Goal: Navigation & Orientation: Find specific page/section

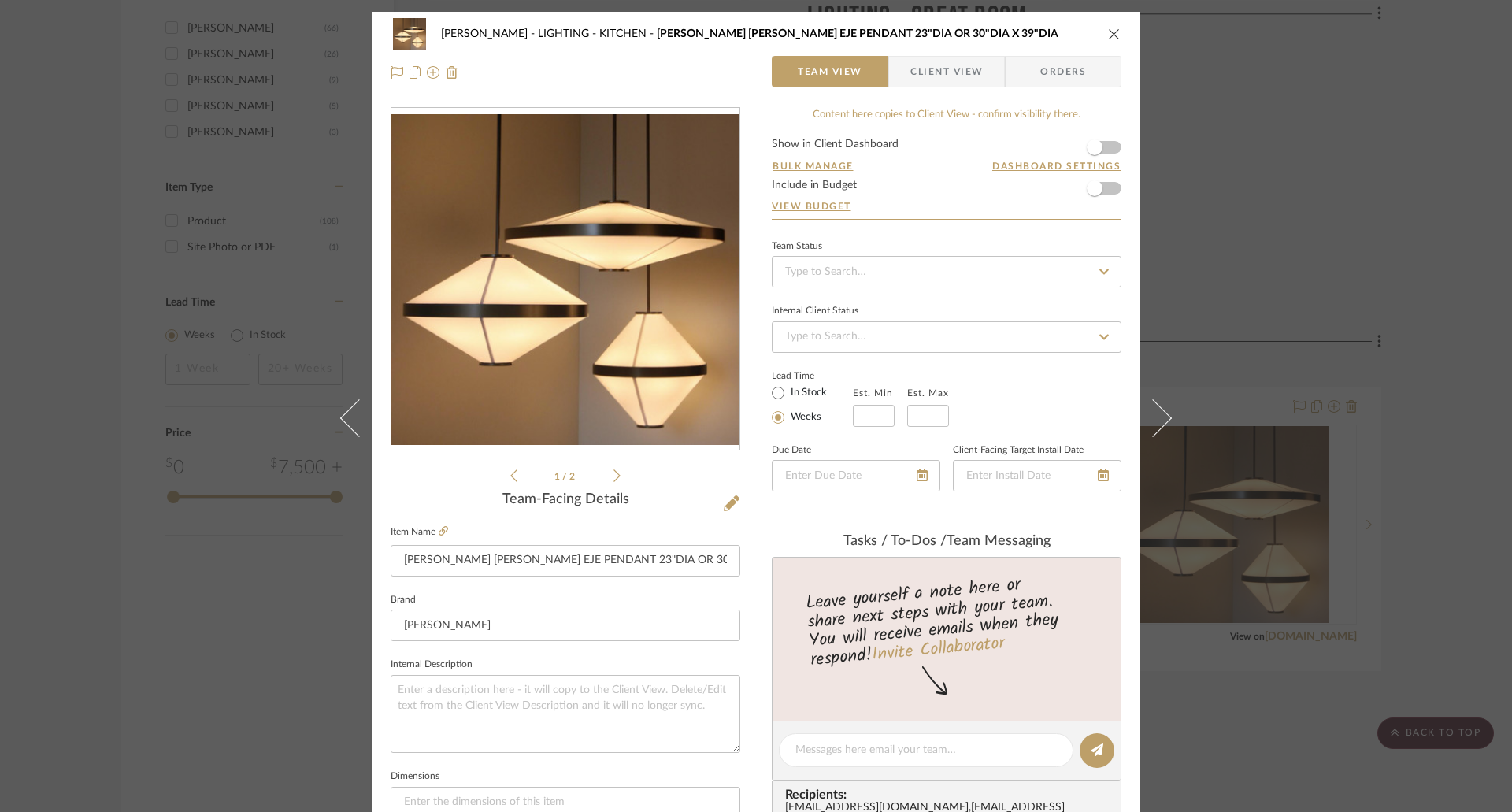
click at [1112, 32] on icon "close" at bounding box center [1113, 33] width 12 height 12
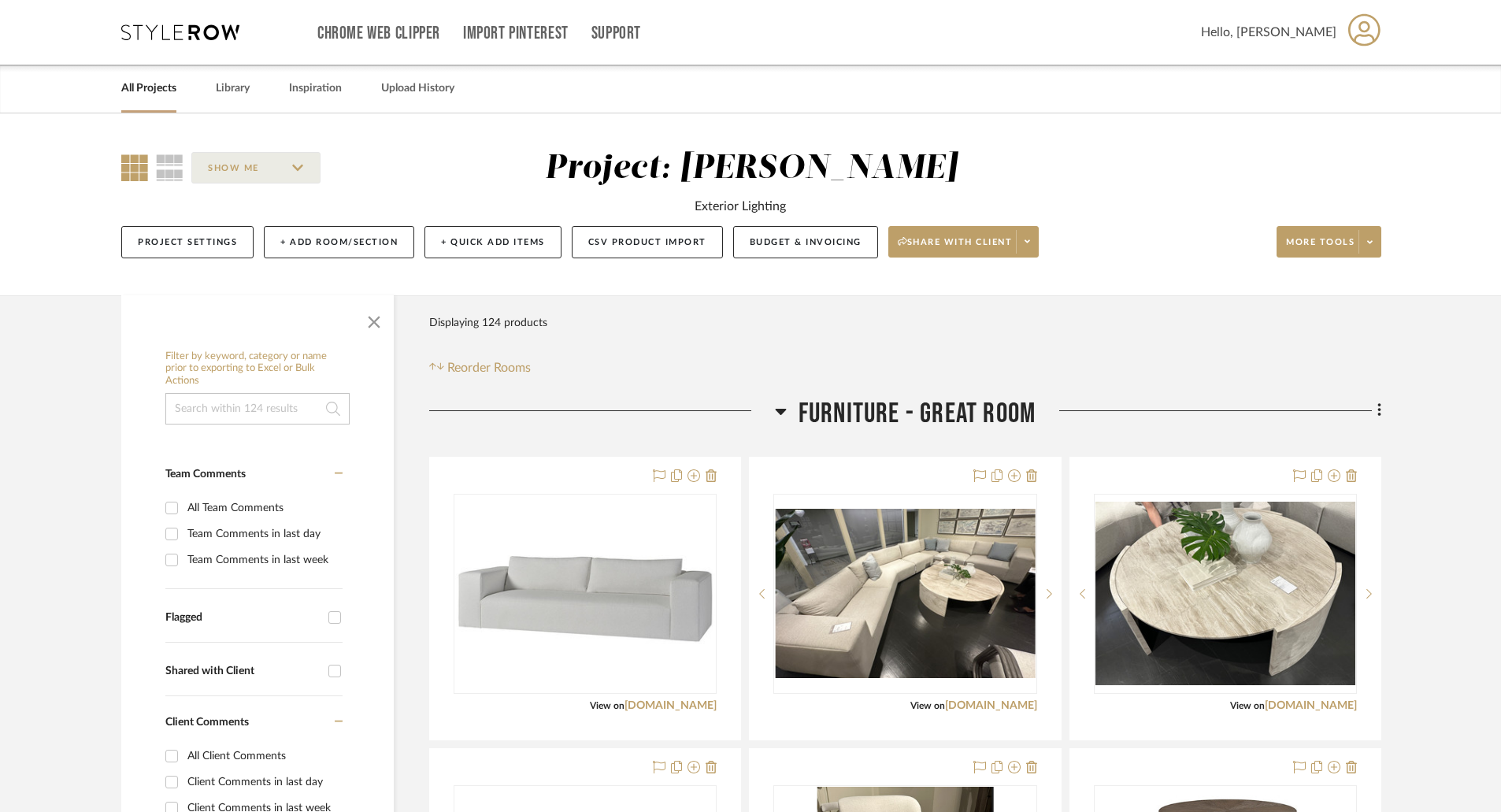
click at [165, 84] on link "All Projects" at bounding box center [149, 88] width 55 height 21
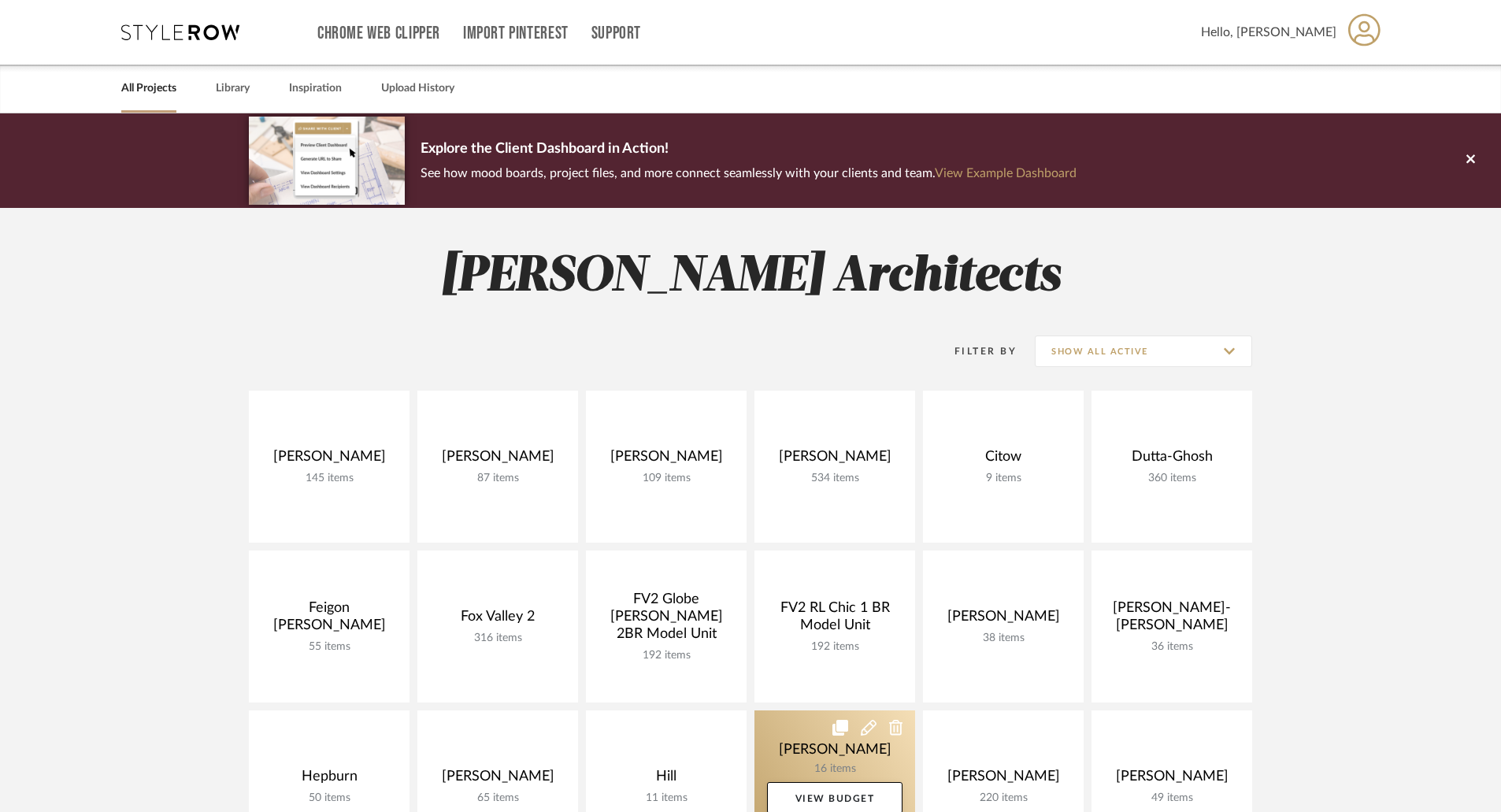
scroll to position [394, 0]
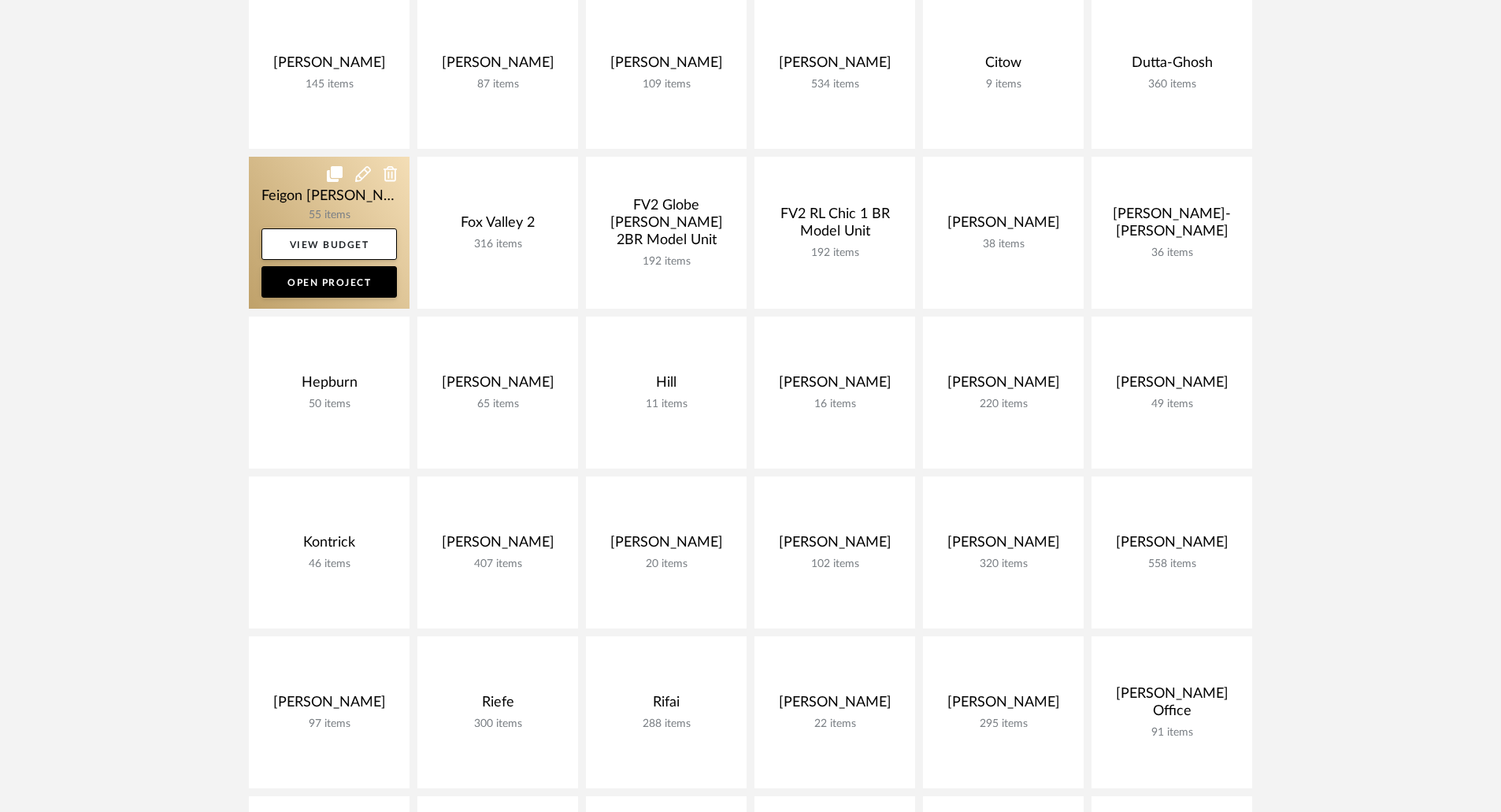
click at [313, 205] on link at bounding box center [329, 232] width 160 height 152
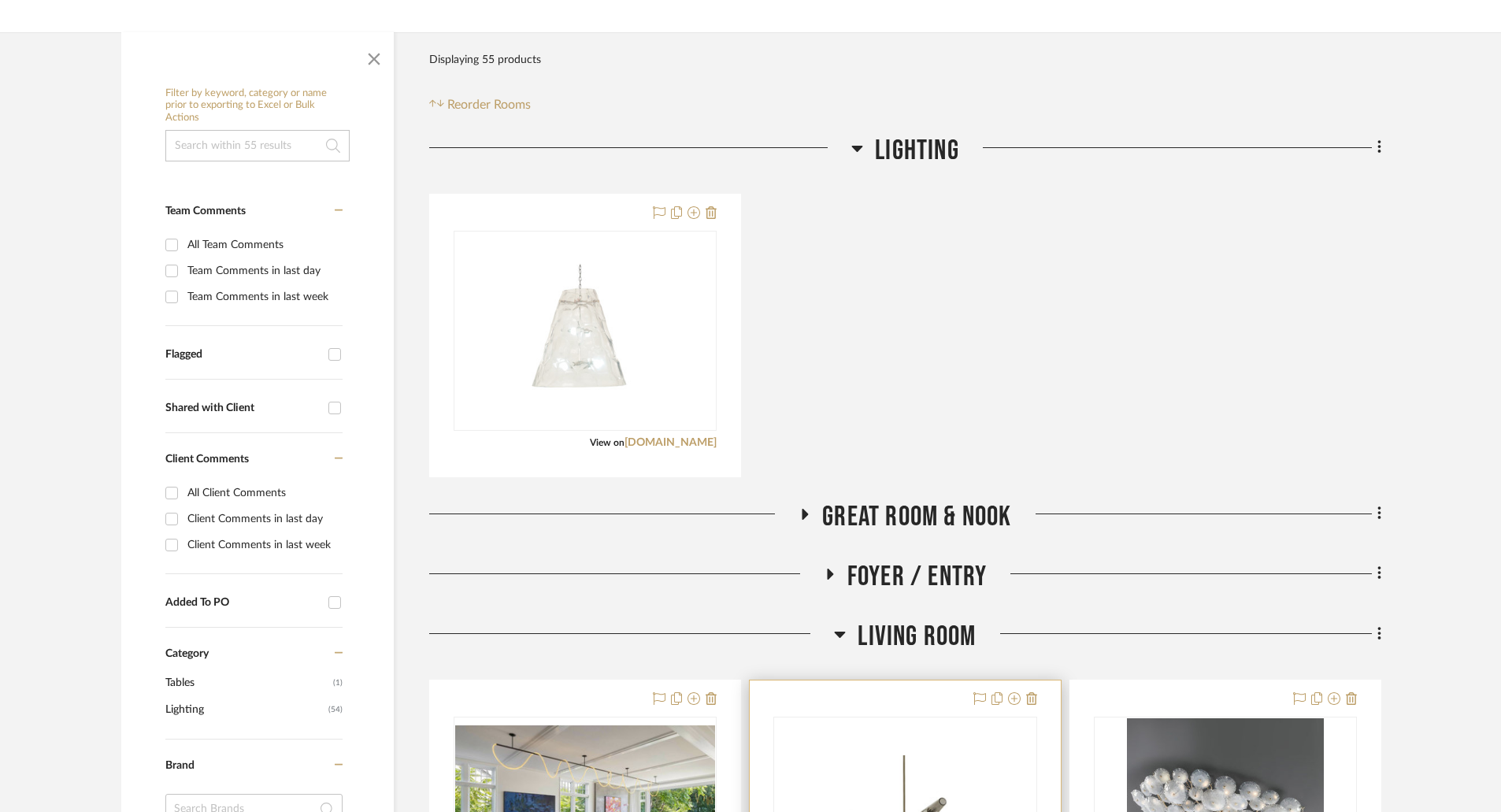
scroll to position [551, 0]
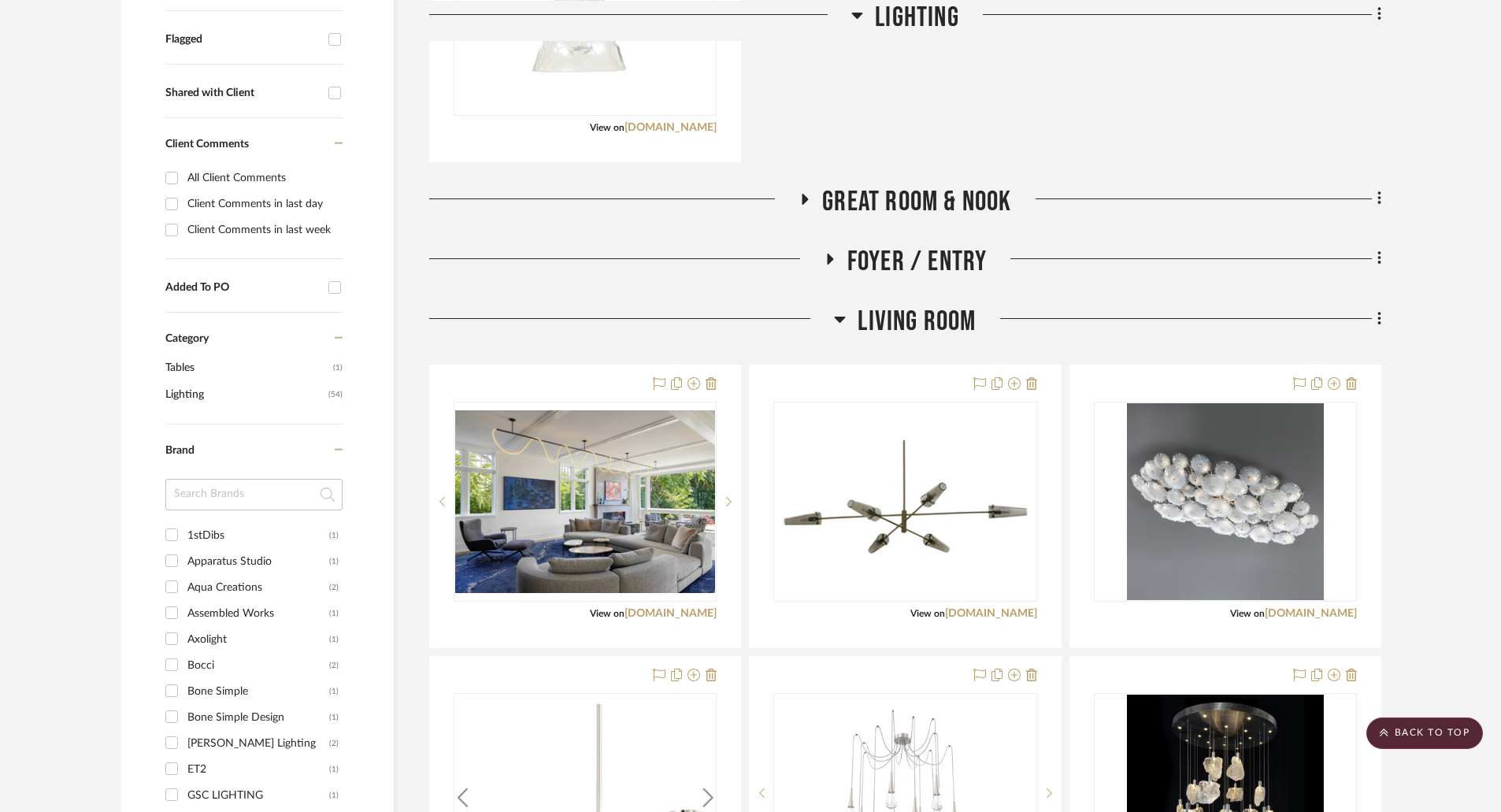
click at [810, 196] on icon at bounding box center [805, 198] width 19 height 12
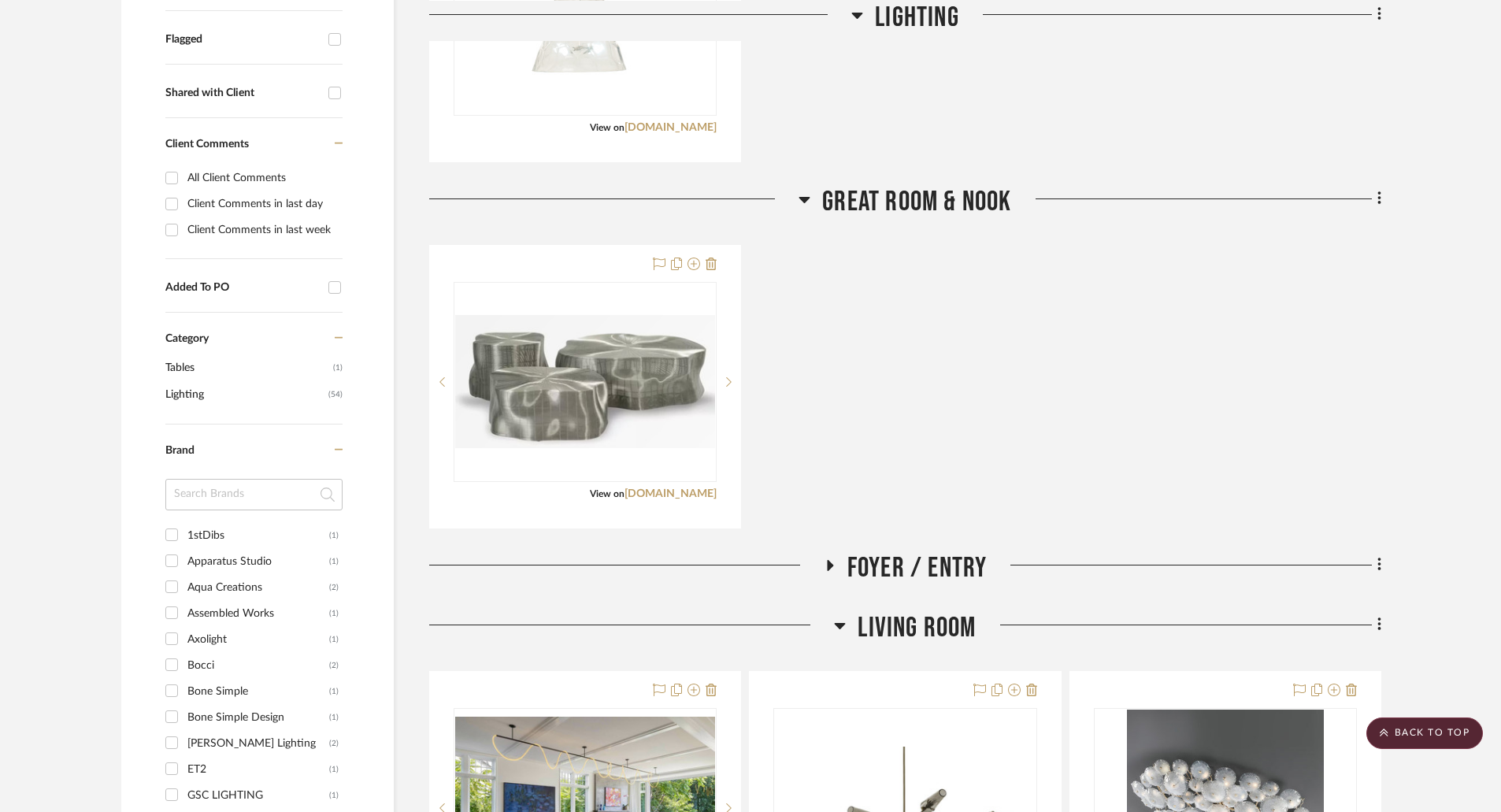
scroll to position [944, 0]
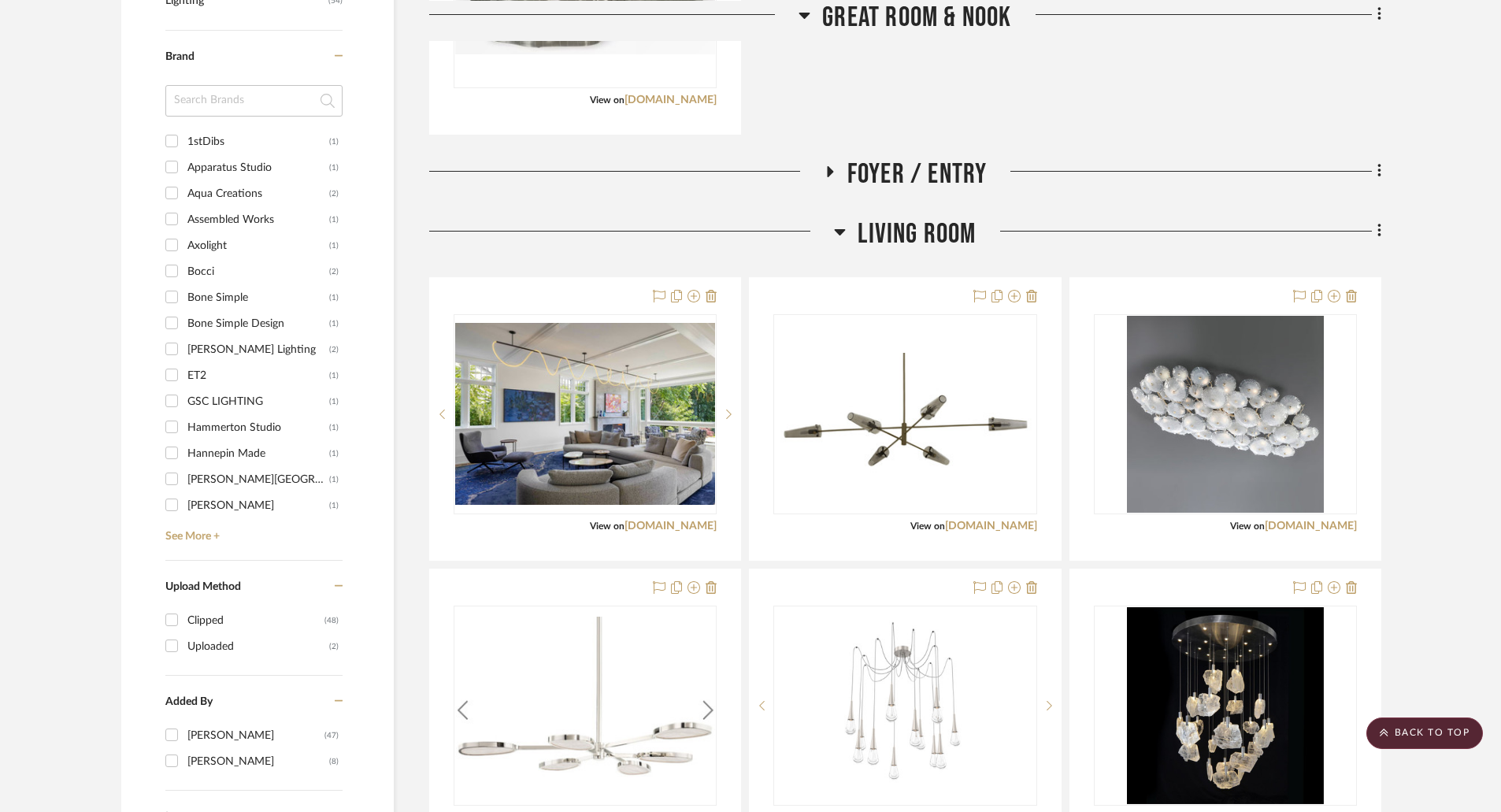
click at [826, 170] on icon at bounding box center [829, 171] width 19 height 12
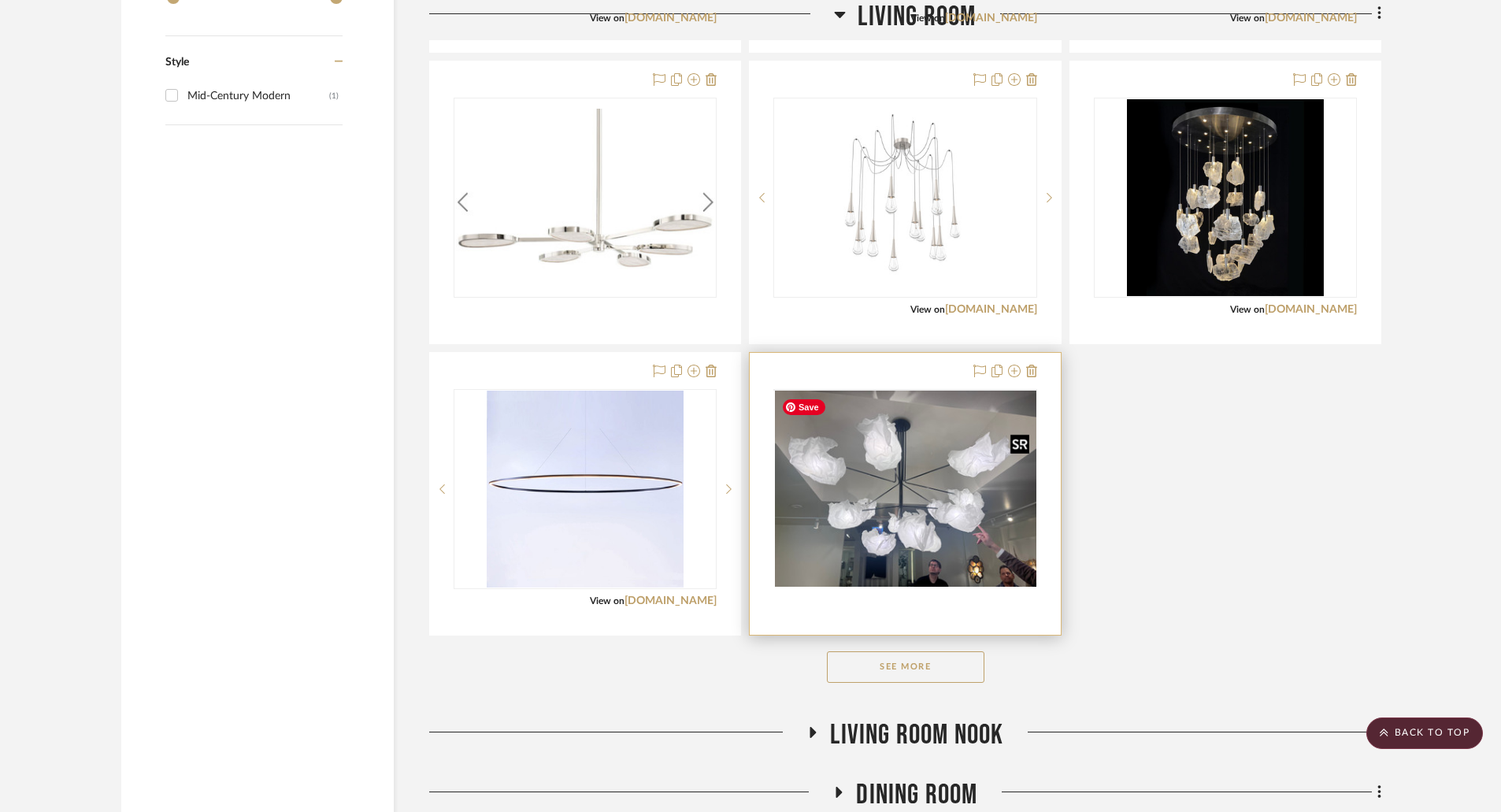
scroll to position [2440, 0]
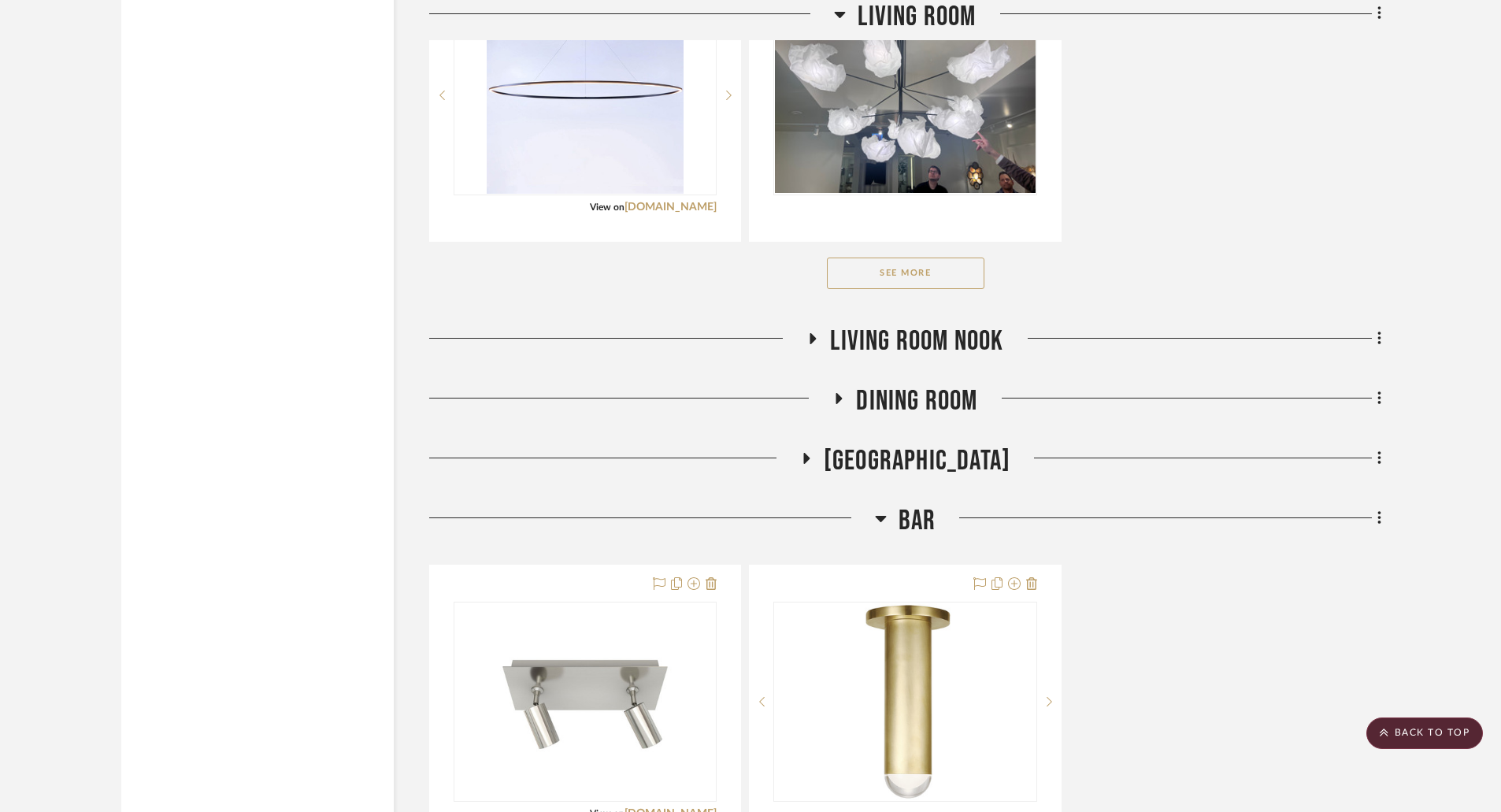
click at [808, 341] on icon at bounding box center [812, 338] width 19 height 12
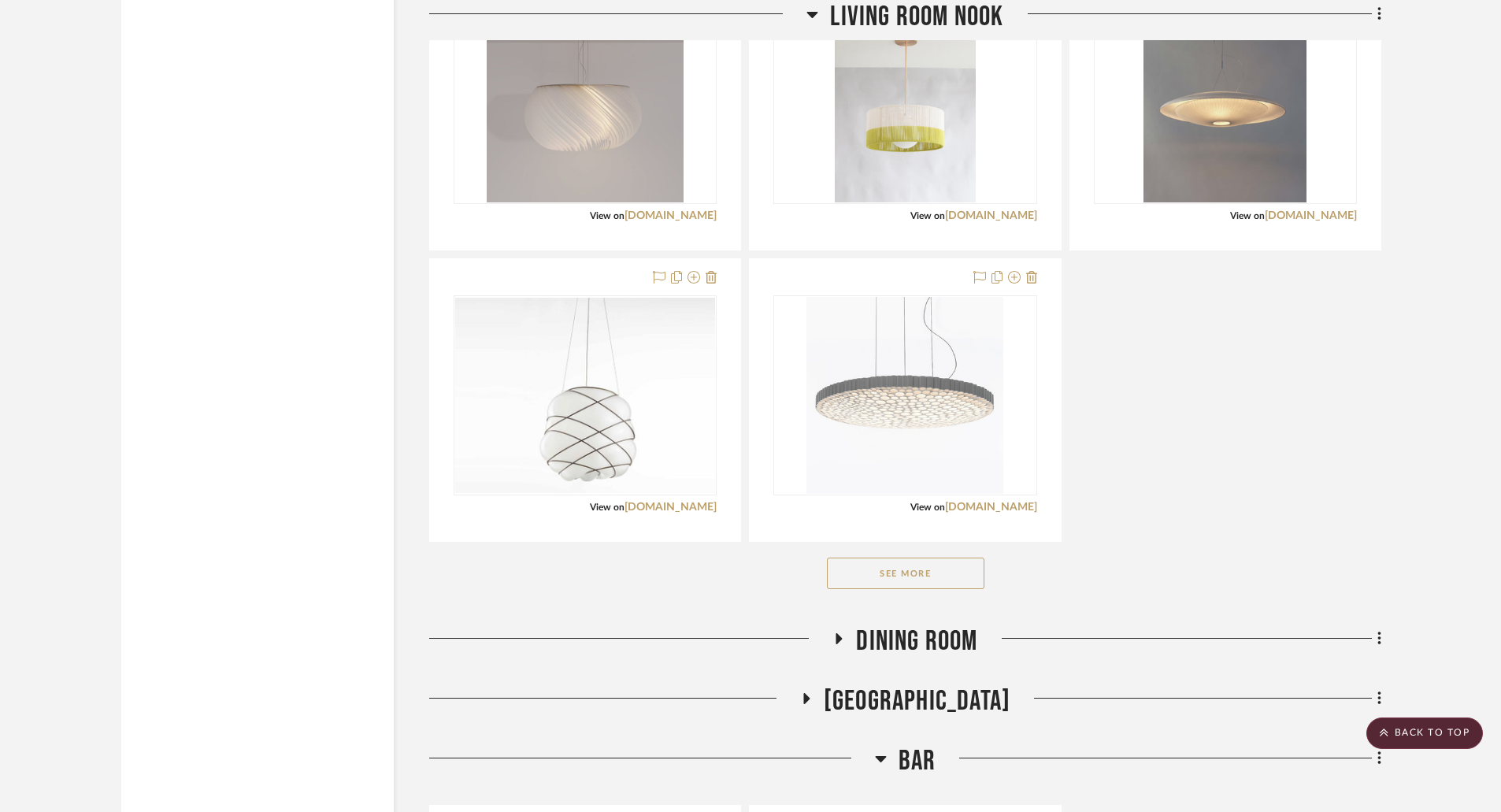
scroll to position [3385, 0]
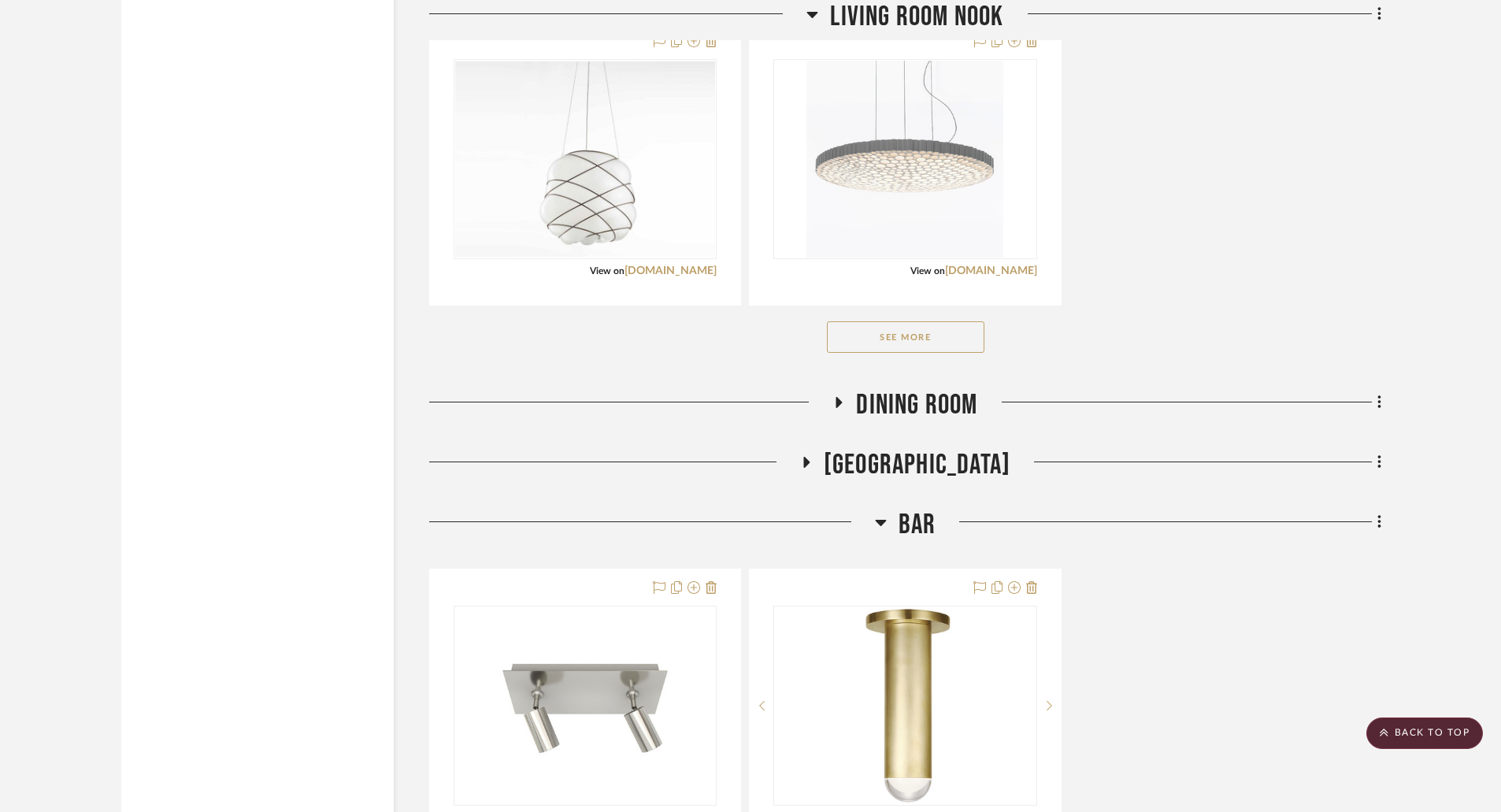
click at [841, 402] on icon at bounding box center [839, 402] width 7 height 11
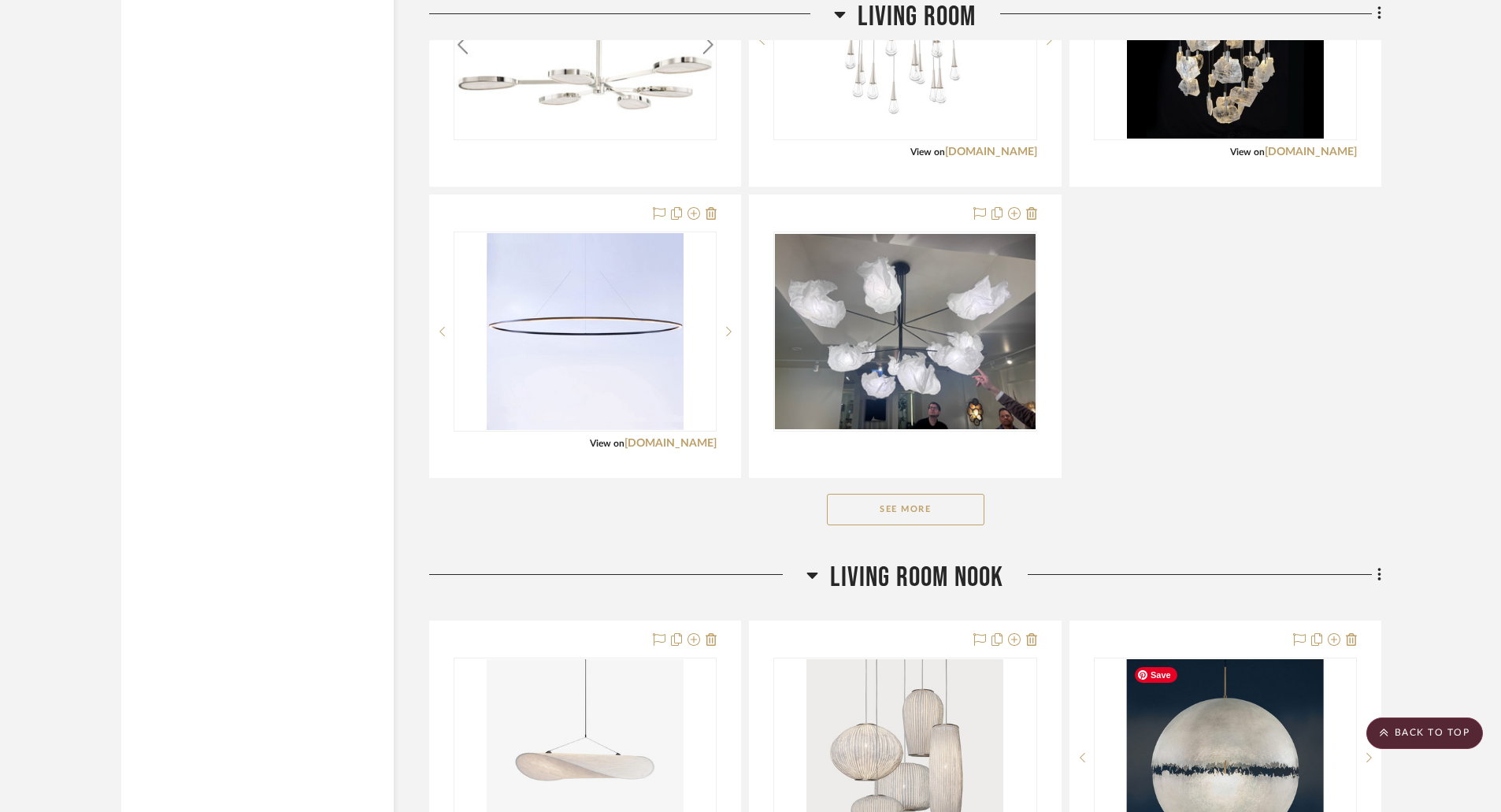
scroll to position [1811, 0]
